Goal: Find specific page/section: Find specific page/section

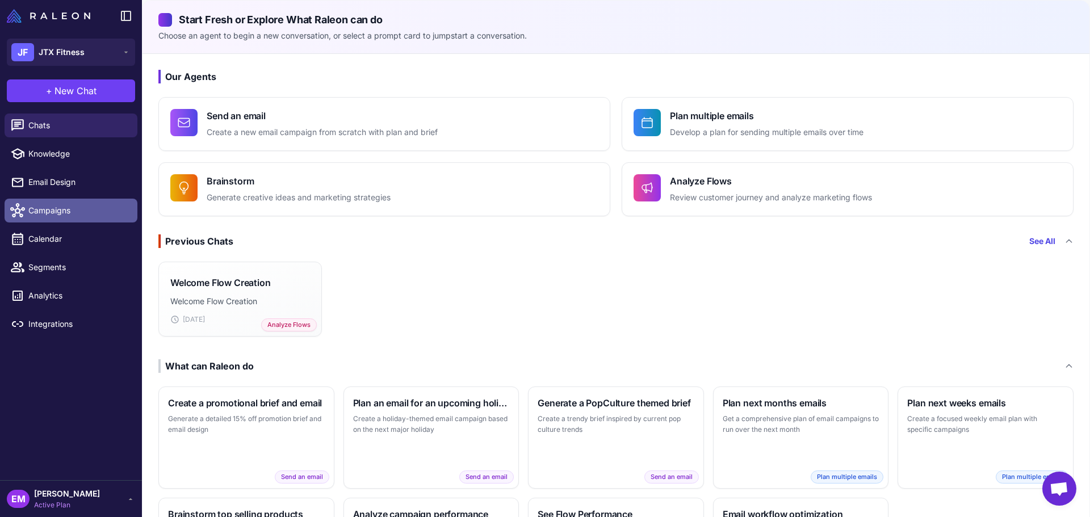
click at [70, 212] on span "Campaigns" at bounding box center [78, 210] width 100 height 12
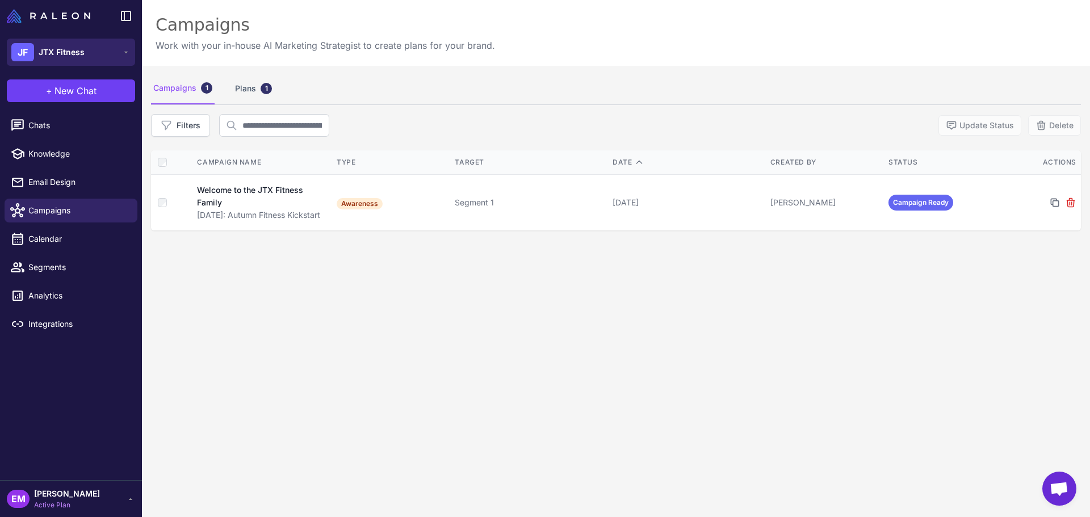
click at [102, 55] on button "JF JTX Fitness" at bounding box center [71, 52] width 128 height 27
